Goal: Transaction & Acquisition: Purchase product/service

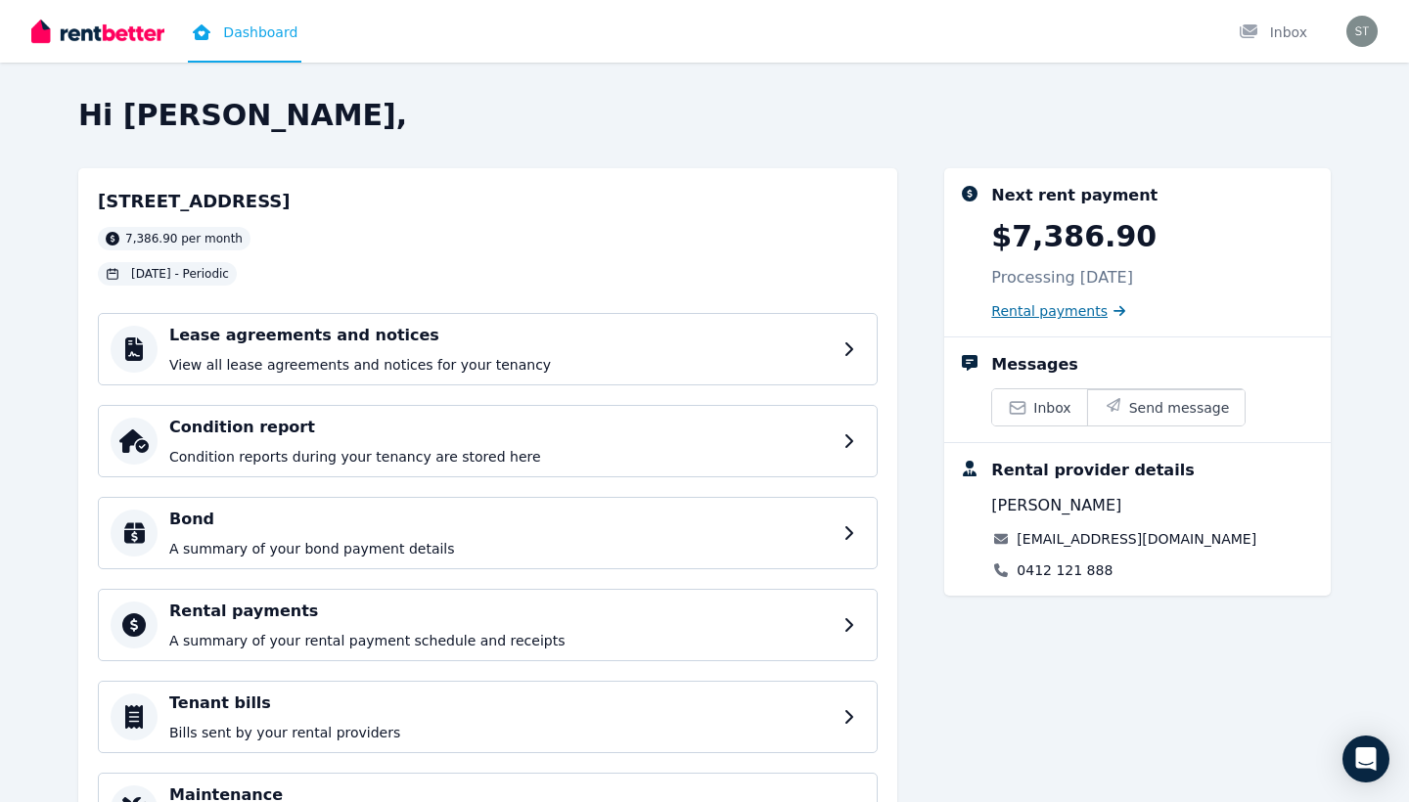
click at [1082, 308] on span "Rental payments" at bounding box center [1049, 311] width 116 height 20
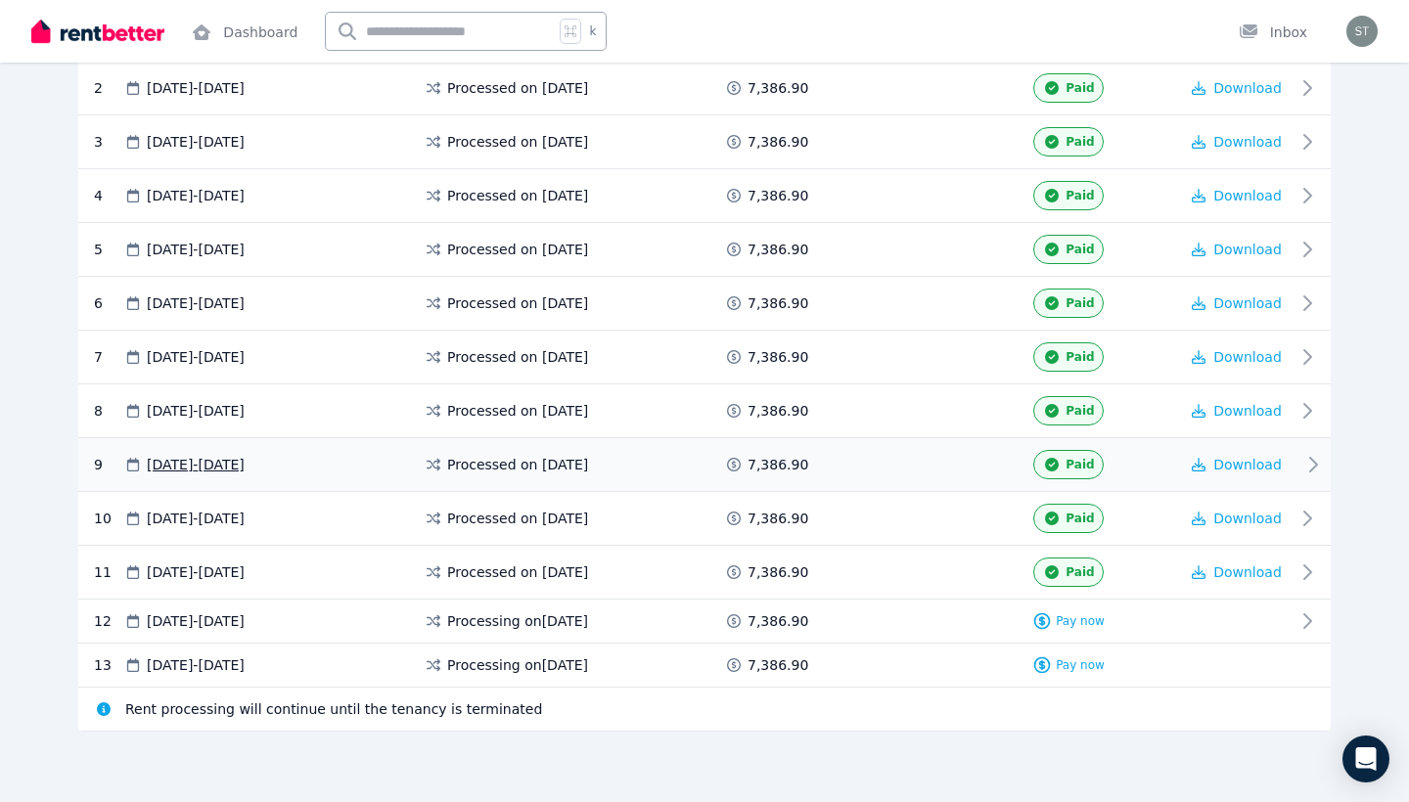
scroll to position [487, 0]
click at [1092, 619] on span "Pay now" at bounding box center [1080, 621] width 49 height 16
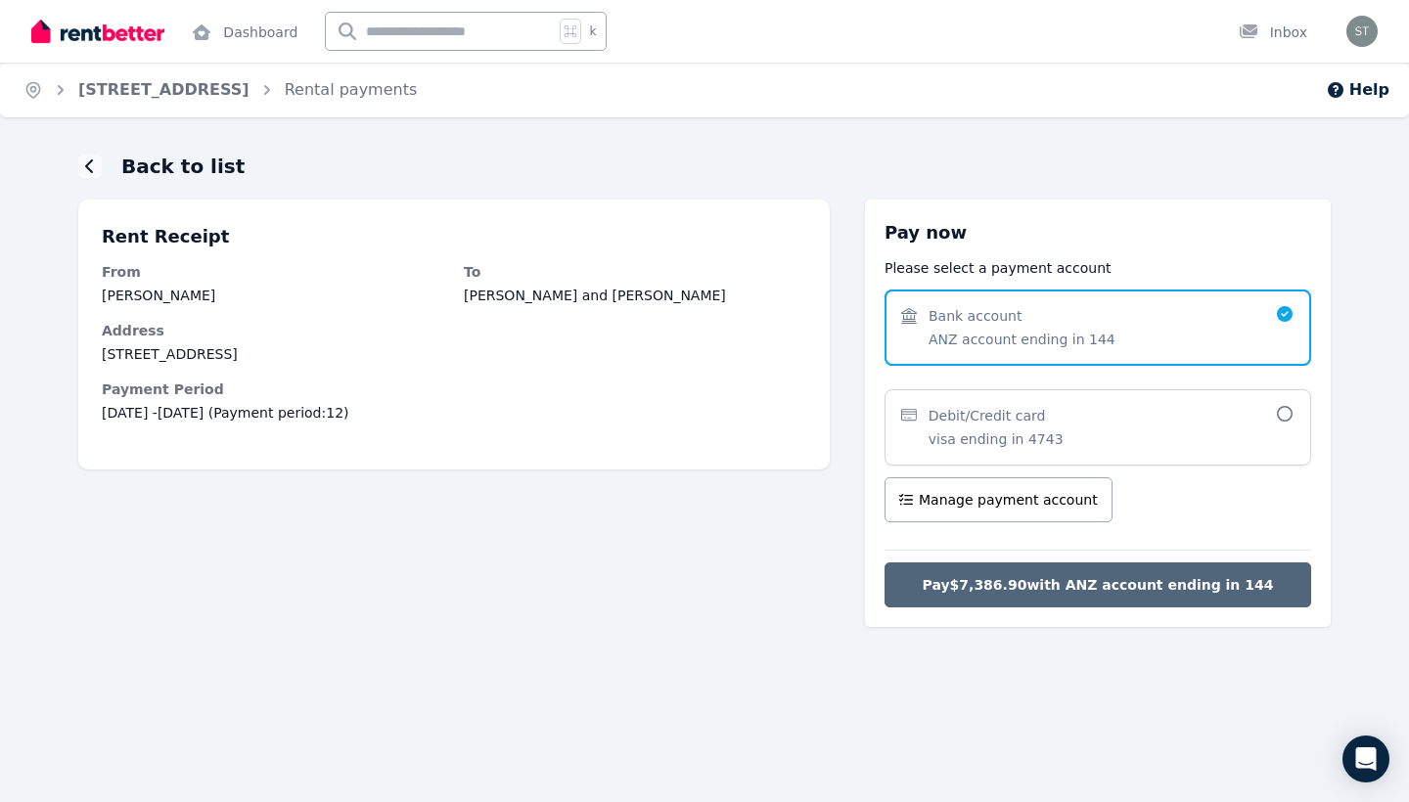
click at [1113, 594] on span "Pay $7,386.90 with ANZ account ending in 144" at bounding box center [1098, 585] width 351 height 20
